Goal: Task Accomplishment & Management: Manage account settings

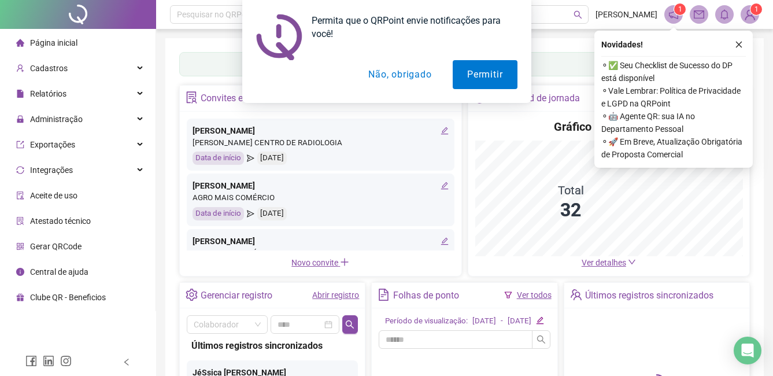
click at [735, 43] on div "Permita que o QRPoint envie notificações para você! Permitir Não, obrigado" at bounding box center [386, 51] width 773 height 103
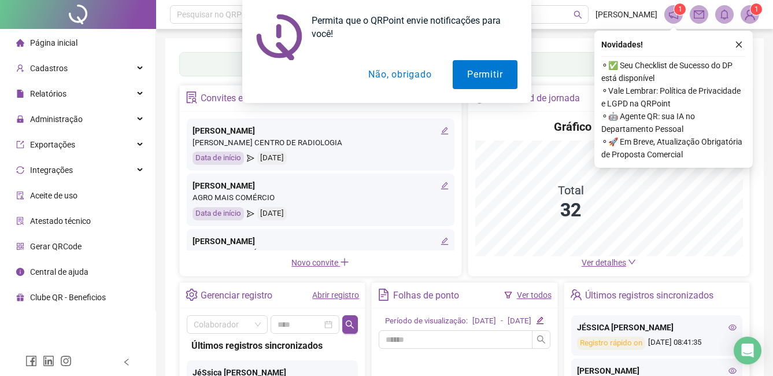
click at [740, 43] on div "Permita que o QRPoint envie notificações para você! Permitir Não, obrigado" at bounding box center [386, 51] width 773 height 103
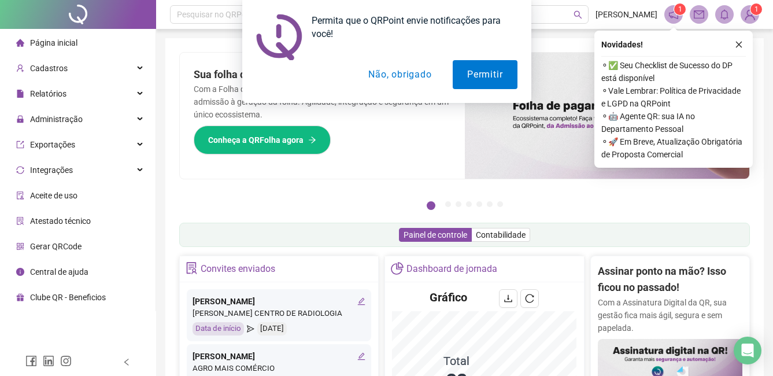
click at [740, 45] on div "Permita que o QRPoint envie notificações para você! Permitir Não, obrigado" at bounding box center [386, 51] width 773 height 103
click at [396, 73] on button "Não, obrigado" at bounding box center [400, 74] width 92 height 29
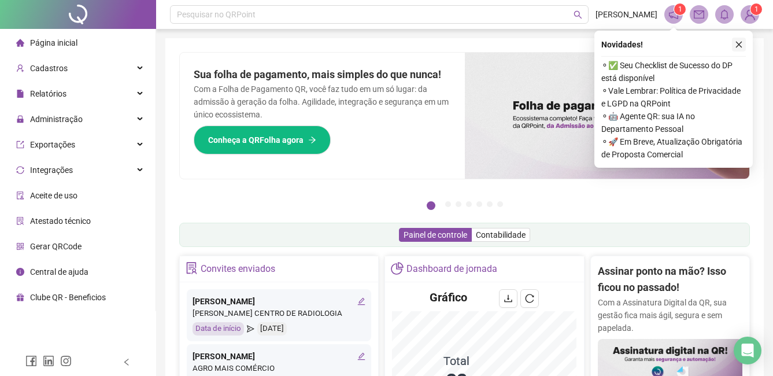
click at [738, 45] on icon "close" at bounding box center [739, 44] width 8 height 8
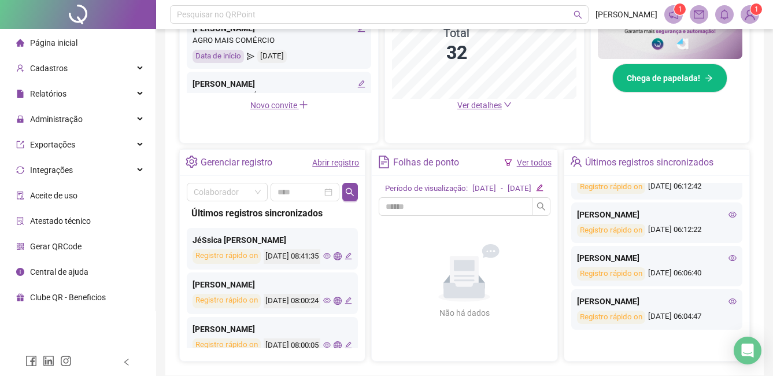
scroll to position [347, 0]
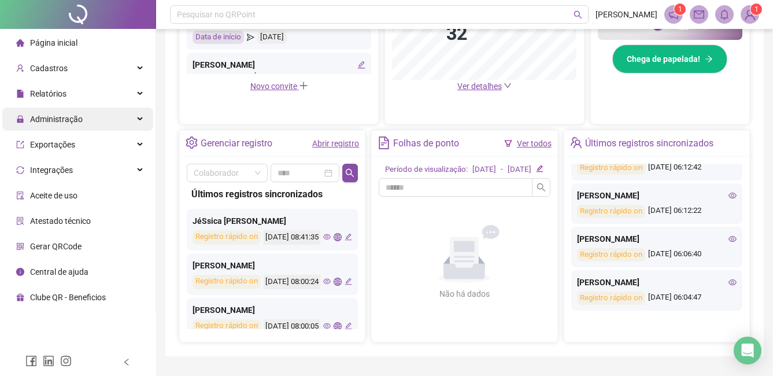
click at [79, 120] on span "Administração" at bounding box center [56, 119] width 53 height 9
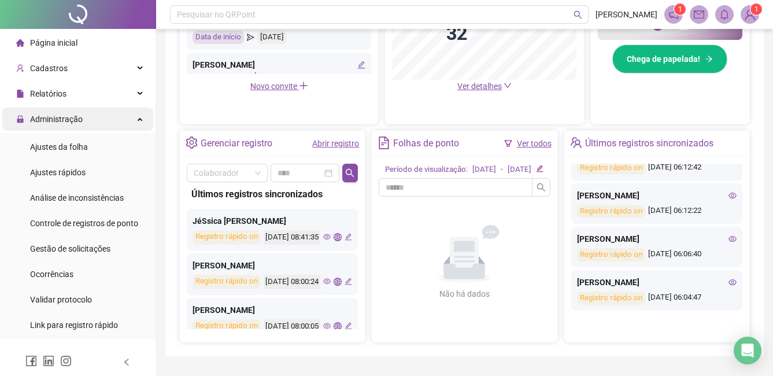
click at [121, 116] on div "Administração" at bounding box center [77, 119] width 151 height 23
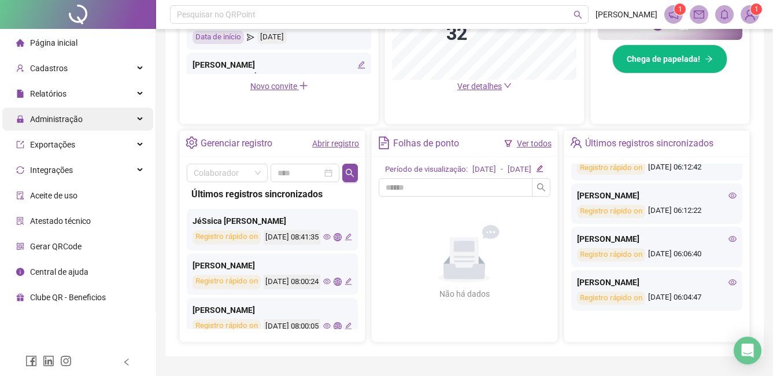
click at [121, 116] on div "Administração" at bounding box center [77, 119] width 151 height 23
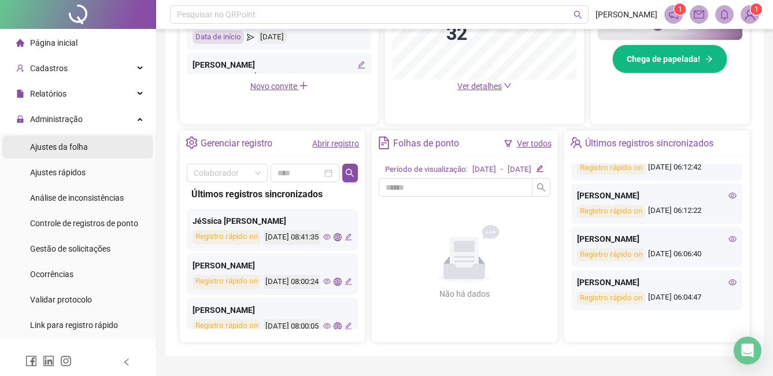
click at [72, 147] on span "Ajustes da folha" at bounding box center [59, 146] width 58 height 9
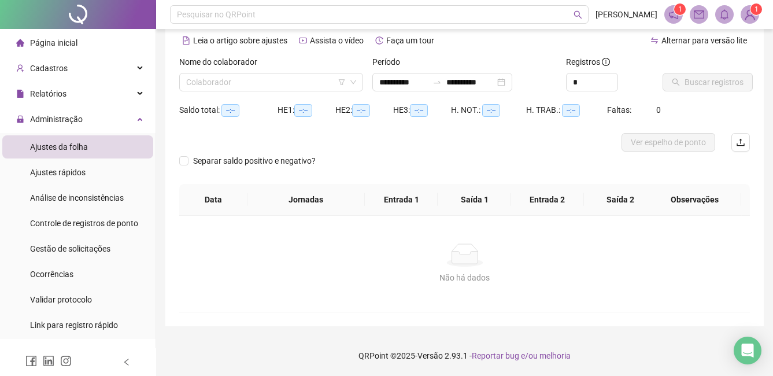
scroll to position [51, 0]
type input "**********"
click at [196, 84] on input "search" at bounding box center [266, 81] width 160 height 17
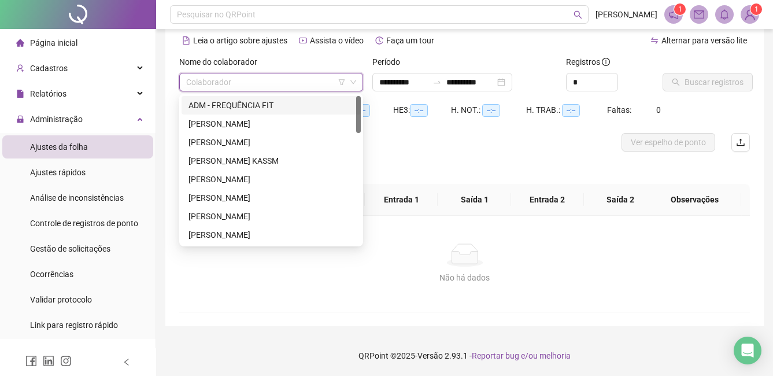
type input "*"
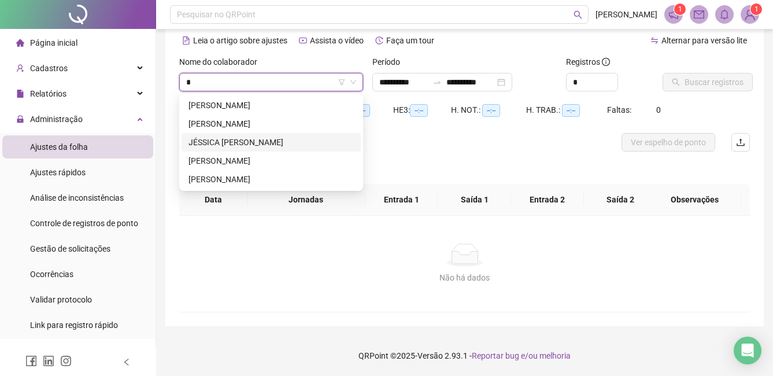
click at [227, 140] on div "JÉSSICA [PERSON_NAME]" at bounding box center [271, 142] width 165 height 13
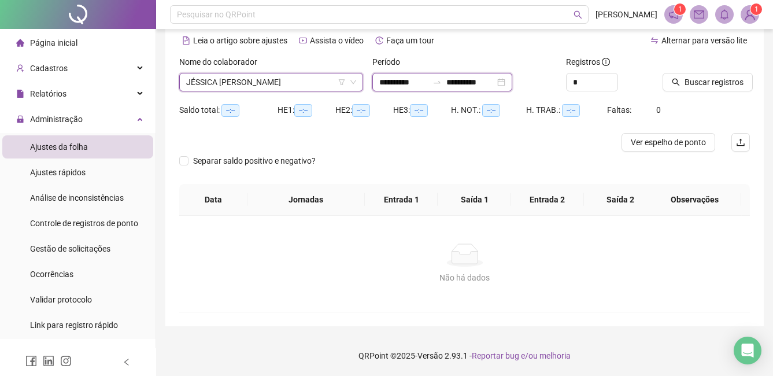
click at [468, 81] on input "**********" at bounding box center [471, 82] width 49 height 13
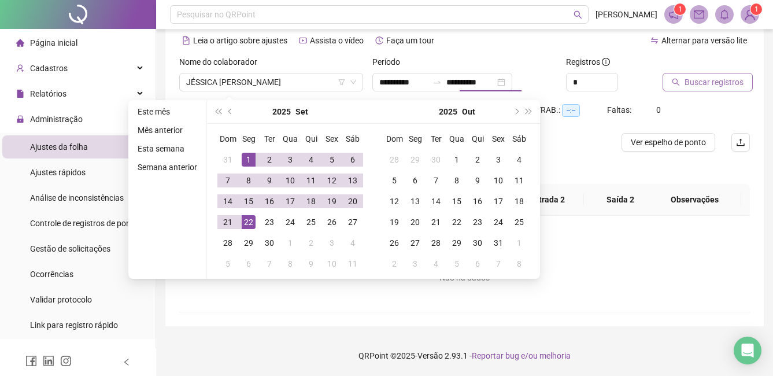
click at [695, 80] on span "Buscar registros" at bounding box center [714, 82] width 59 height 13
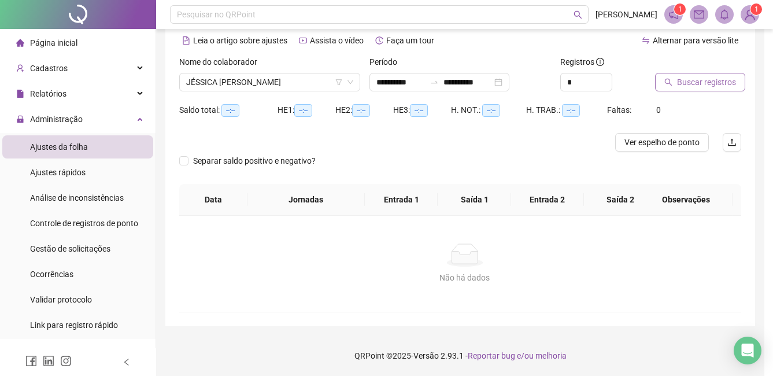
type input "**********"
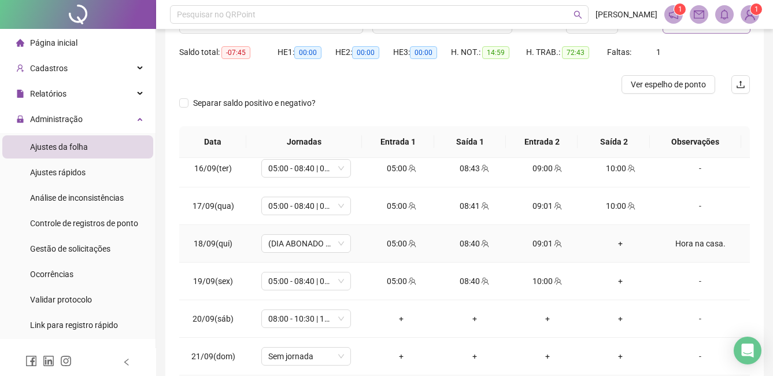
scroll to position [578, 0]
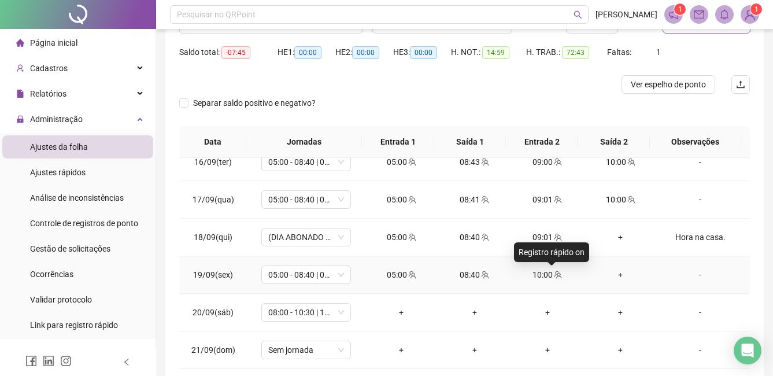
click at [555, 272] on icon "team" at bounding box center [559, 275] width 8 height 8
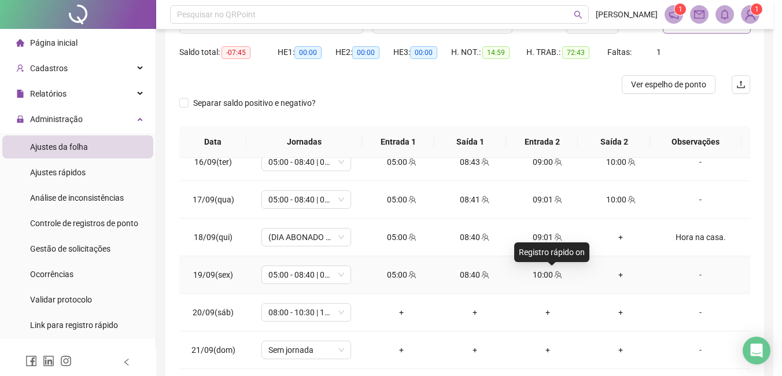
type input "**********"
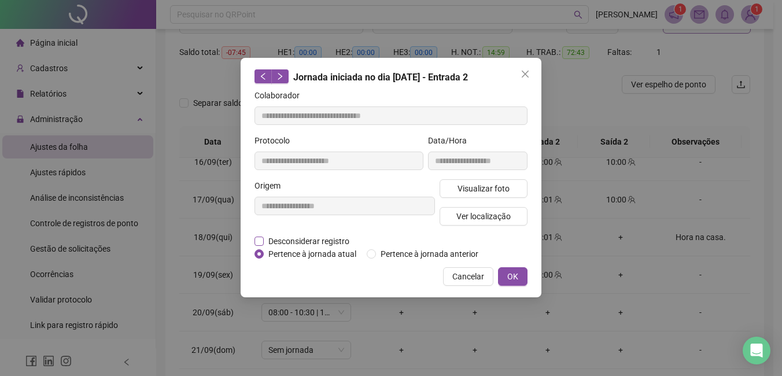
click at [265, 242] on span "Desconsiderar registro" at bounding box center [309, 241] width 90 height 13
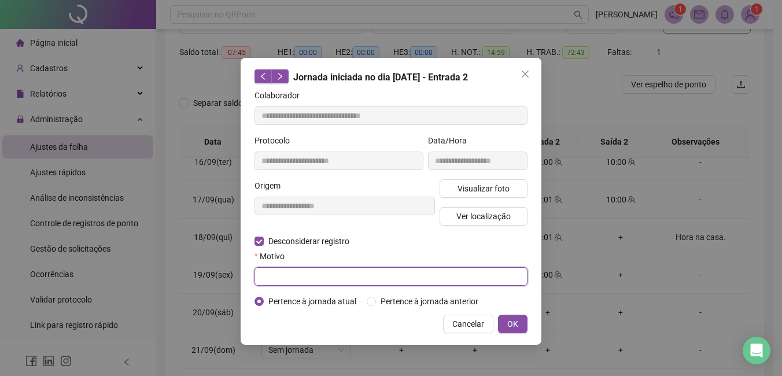
click at [294, 272] on input "text" at bounding box center [391, 276] width 273 height 19
type input "*"
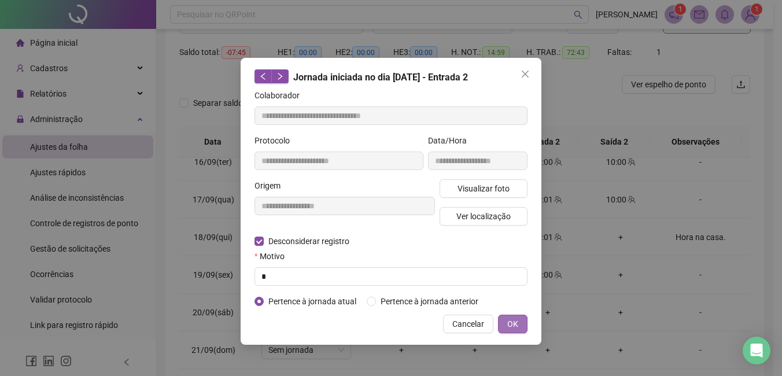
click at [514, 323] on span "OK" at bounding box center [512, 324] width 11 height 13
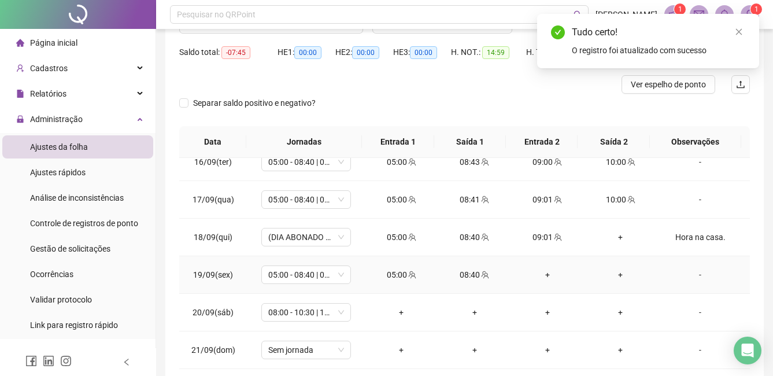
click at [539, 272] on div "+" at bounding box center [548, 274] width 54 height 13
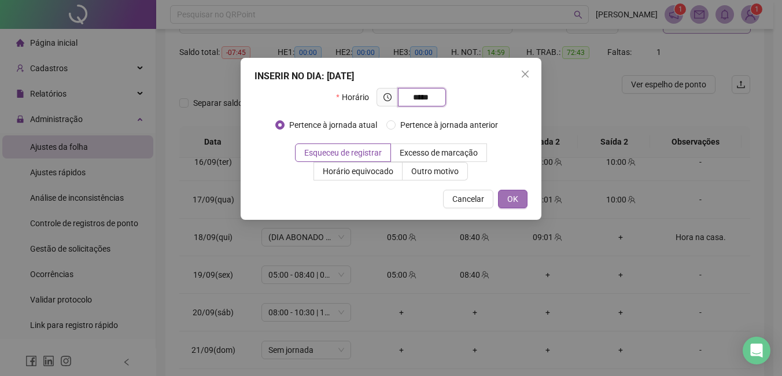
type input "*****"
click at [516, 198] on span "OK" at bounding box center [512, 199] width 11 height 13
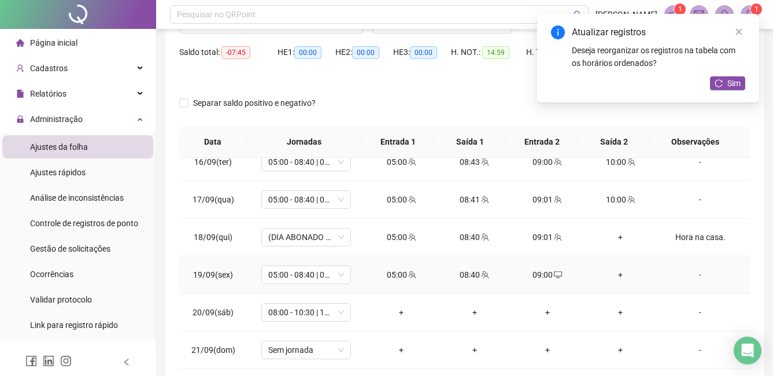
click at [613, 274] on div "+" at bounding box center [620, 274] width 54 height 13
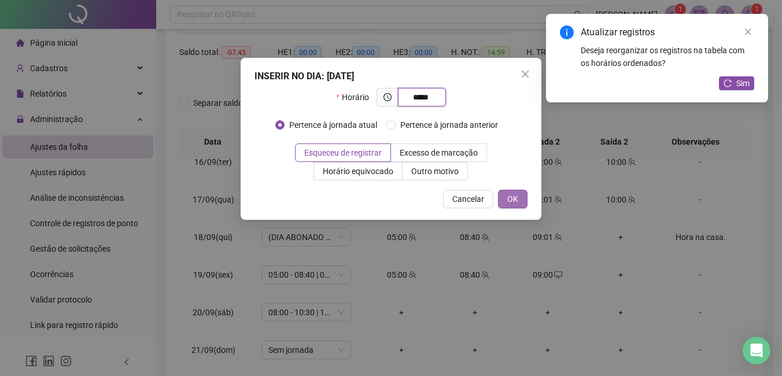
type input "*****"
click at [522, 197] on button "OK" at bounding box center [513, 199] width 30 height 19
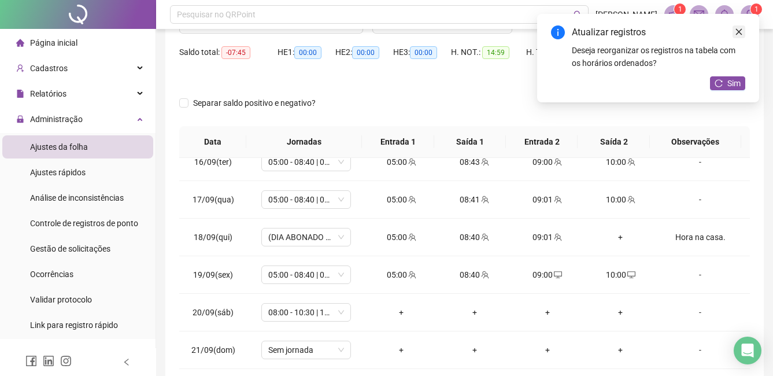
click at [740, 32] on icon "close" at bounding box center [739, 32] width 8 height 8
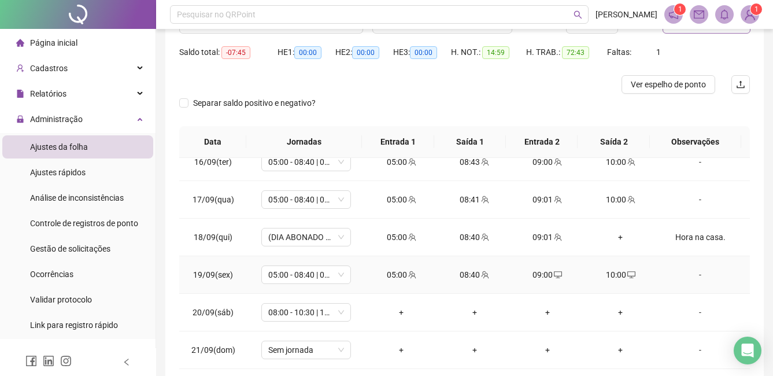
scroll to position [580, 0]
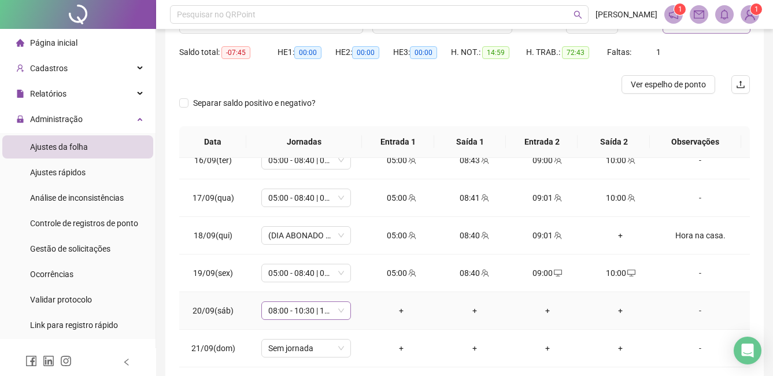
click at [324, 312] on span "08:00 - 10:30 | 10:45 - 14:00" at bounding box center [306, 310] width 76 height 17
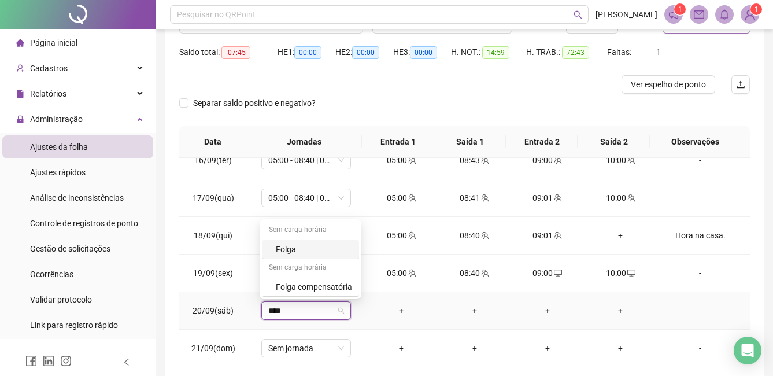
type input "*****"
click at [289, 249] on div "Folga" at bounding box center [314, 249] width 76 height 13
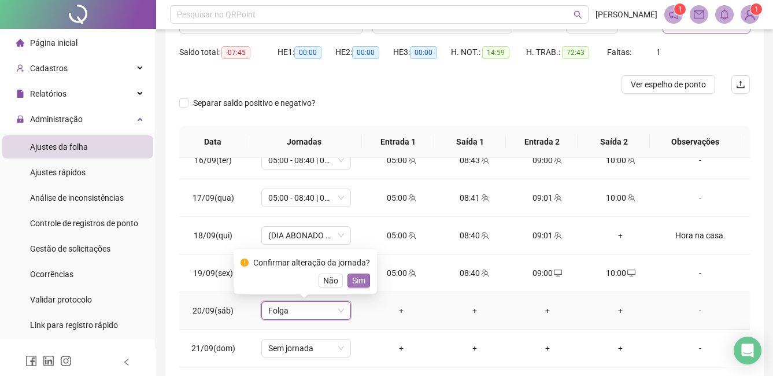
click at [355, 283] on span "Sim" at bounding box center [358, 280] width 13 height 13
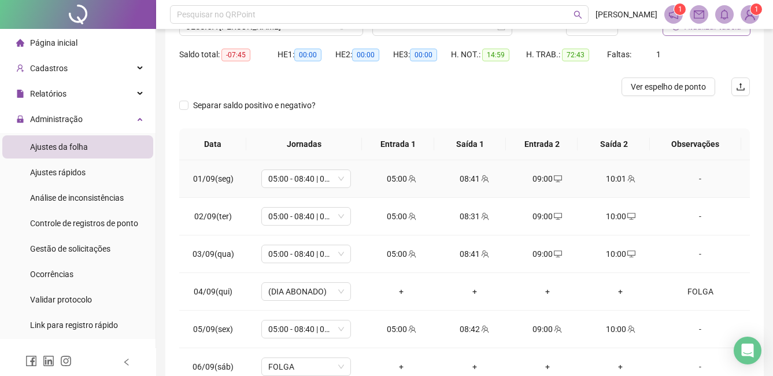
scroll to position [0, 0]
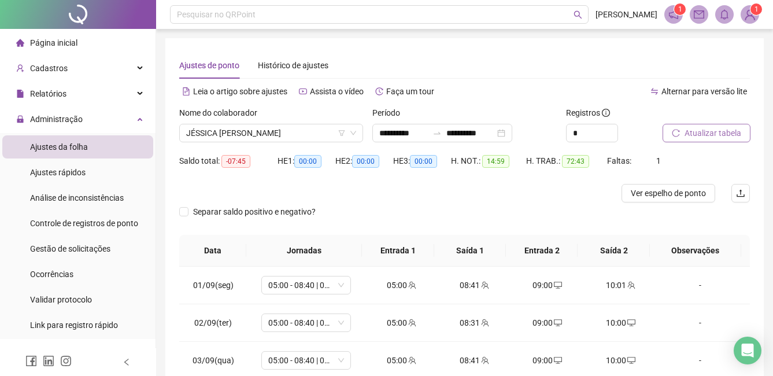
click at [689, 131] on span "Atualizar tabela" at bounding box center [713, 133] width 57 height 13
click at [356, 131] on icon "down" at bounding box center [354, 133] width 6 height 4
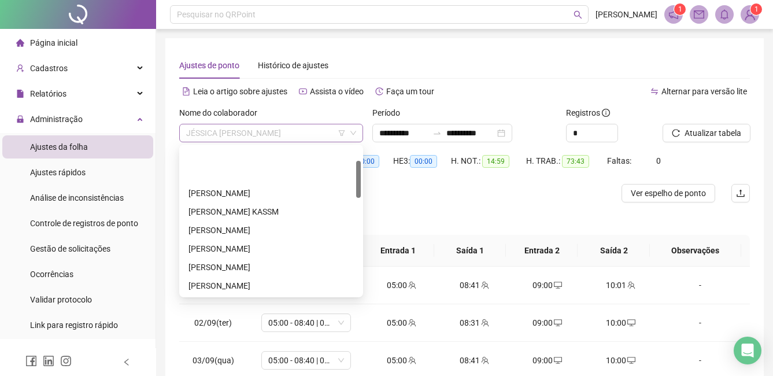
click at [287, 135] on span "JÉSSICA [PERSON_NAME]" at bounding box center [271, 132] width 170 height 17
type input "***"
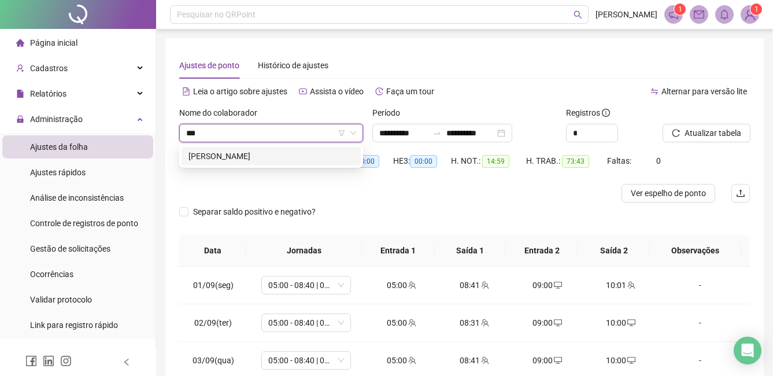
click at [237, 156] on div "[PERSON_NAME]" at bounding box center [271, 156] width 165 height 13
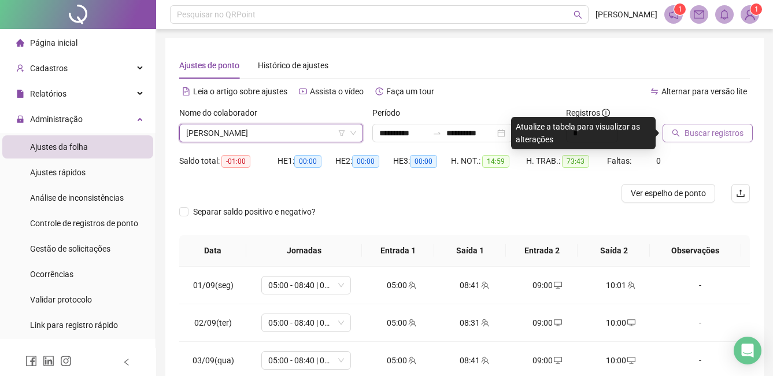
click at [718, 130] on span "Buscar registros" at bounding box center [714, 133] width 59 height 13
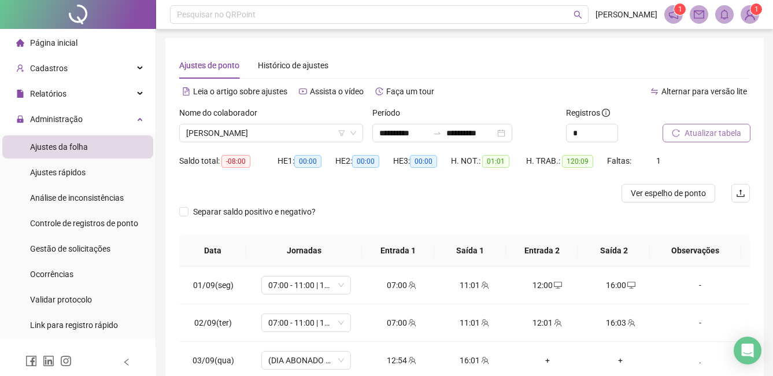
scroll to position [201, 0]
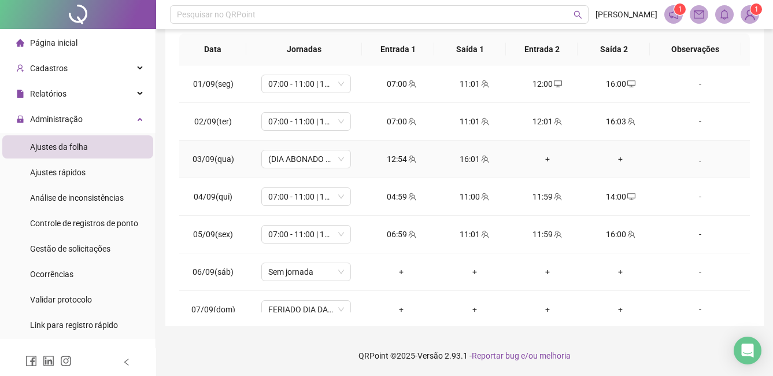
click at [694, 158] on div "." at bounding box center [700, 159] width 68 height 13
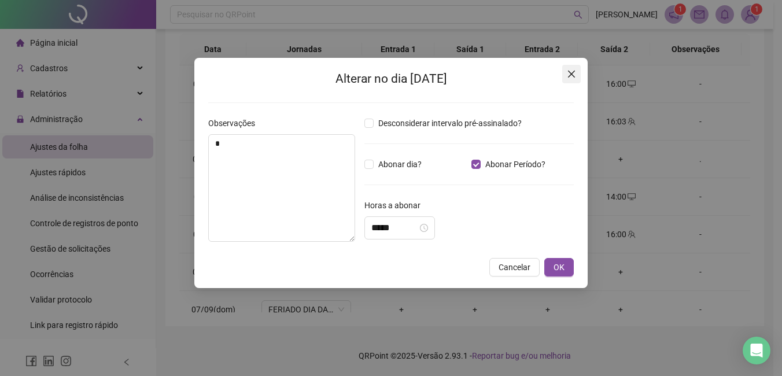
type textarea "*"
type input "*****"
click at [574, 71] on icon "close" at bounding box center [571, 74] width 7 height 7
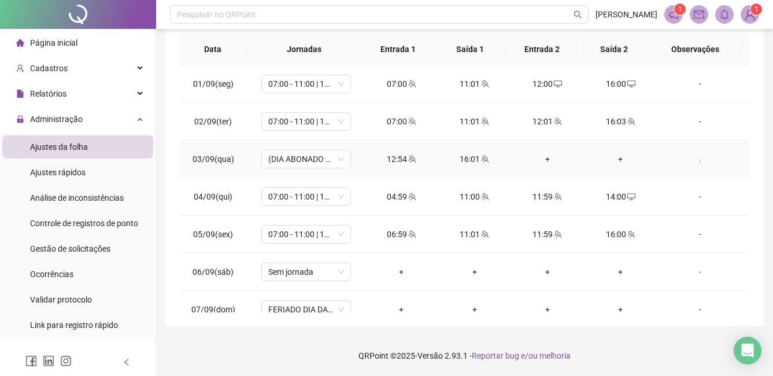
click at [694, 158] on div "." at bounding box center [700, 159] width 68 height 13
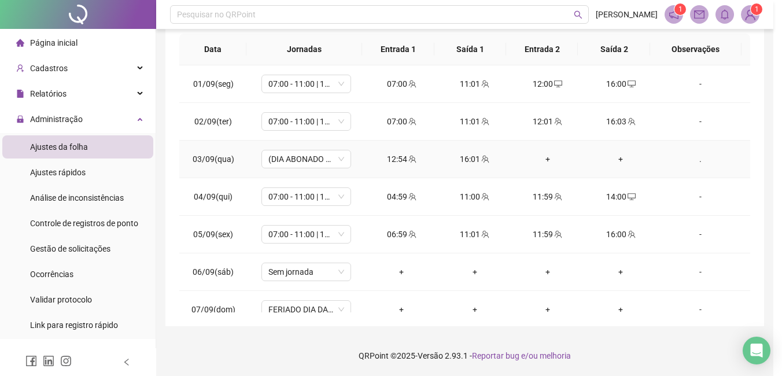
type input "*****"
type textarea "*"
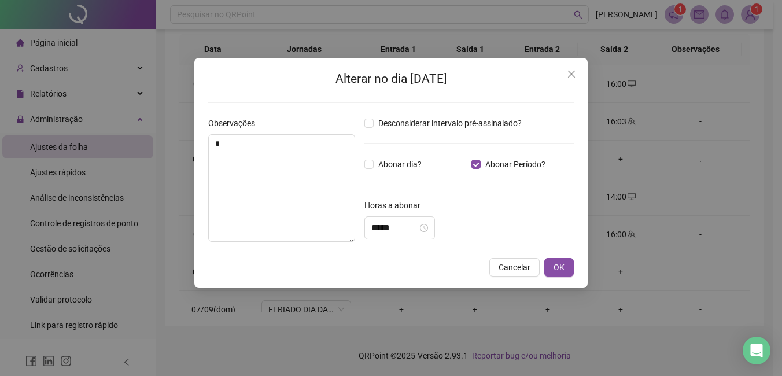
type input "*****"
click at [558, 263] on span "OK" at bounding box center [559, 266] width 11 height 13
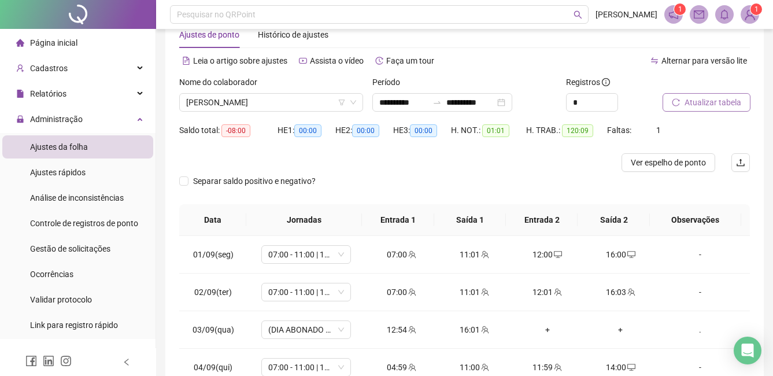
scroll to position [28, 0]
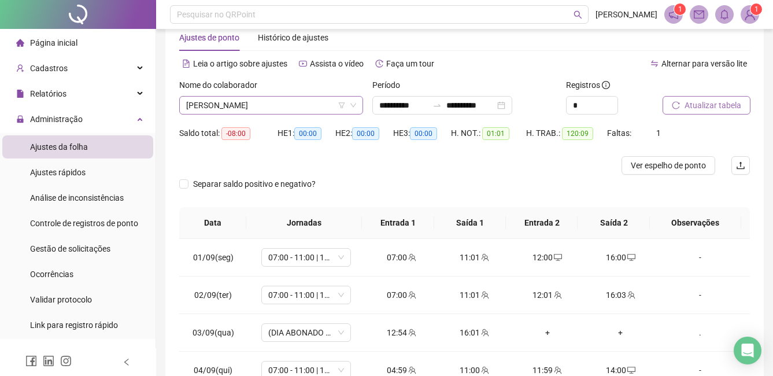
click at [273, 101] on span "[PERSON_NAME]" at bounding box center [271, 105] width 170 height 17
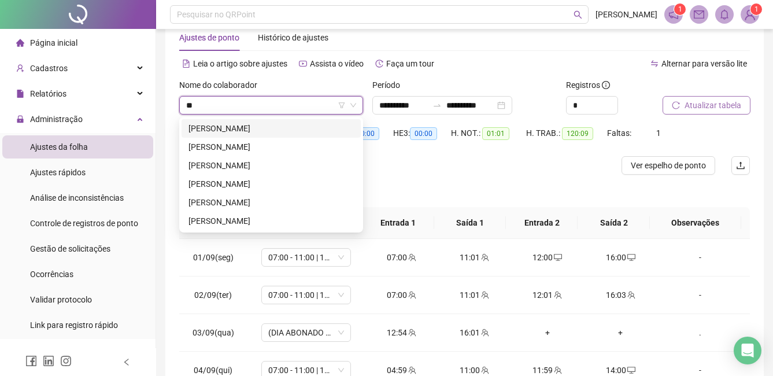
scroll to position [0, 0]
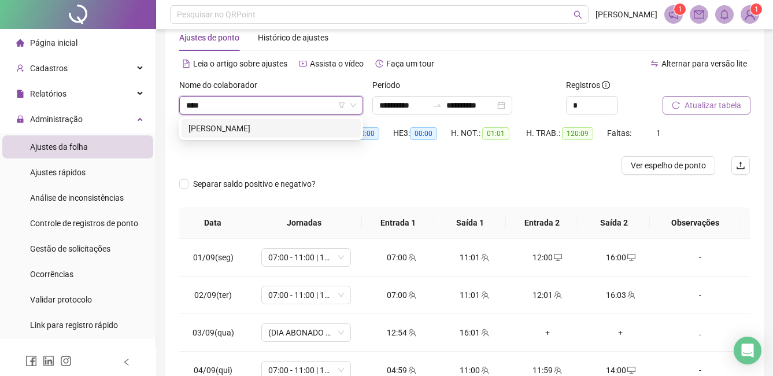
type input "****"
click at [692, 101] on span "Atualizar tabela" at bounding box center [713, 105] width 57 height 13
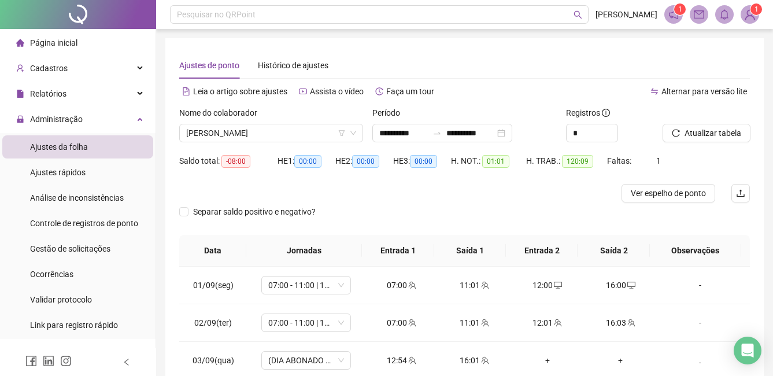
click at [751, 12] on sup "1" at bounding box center [757, 9] width 12 height 12
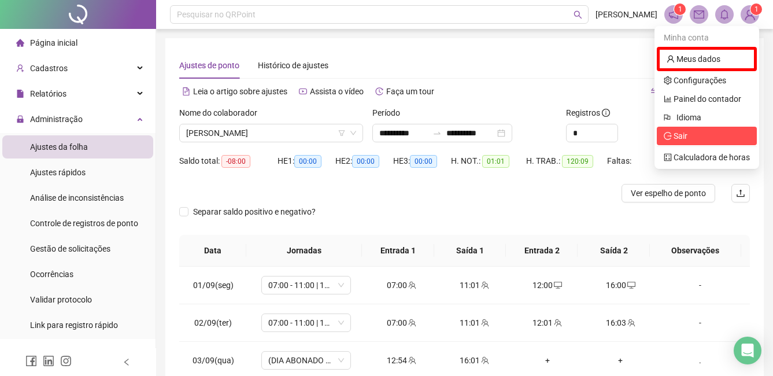
click at [685, 133] on span "Sair" at bounding box center [681, 135] width 14 height 9
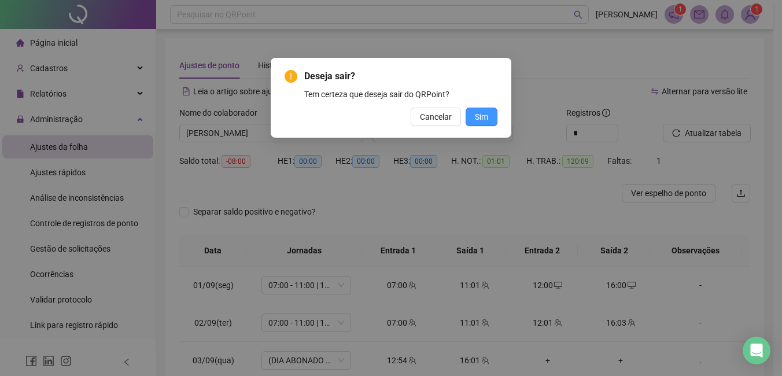
click at [490, 115] on button "Sim" at bounding box center [482, 117] width 32 height 19
